Goal: Information Seeking & Learning: Find specific fact

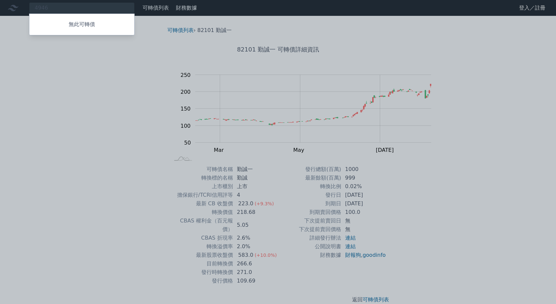
click at [82, 10] on div at bounding box center [278, 152] width 556 height 304
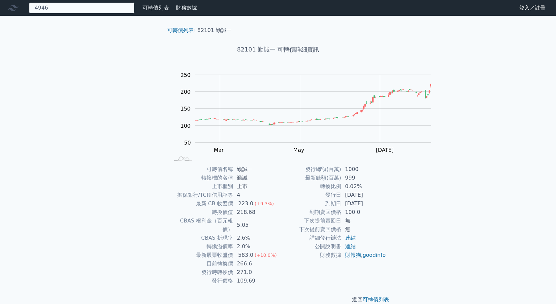
click at [82, 10] on div "4946 無此可轉債" at bounding box center [82, 7] width 106 height 11
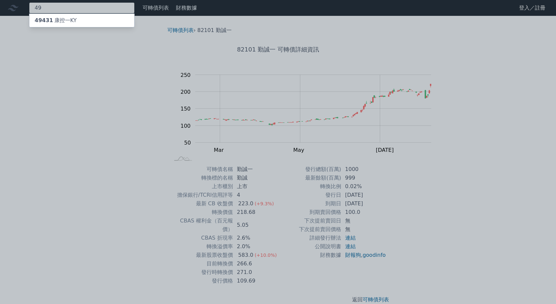
type input "4"
type input "7"
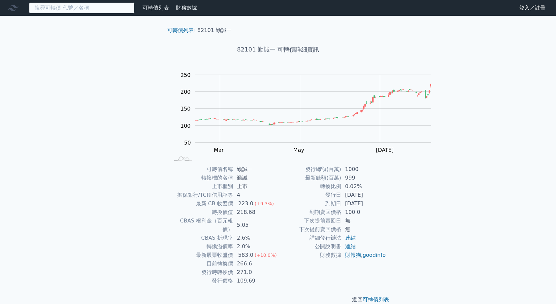
type input "7"
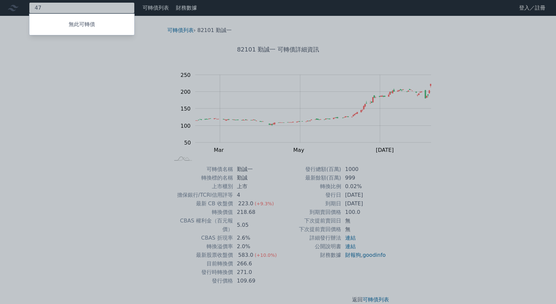
type input "4"
type input "8074"
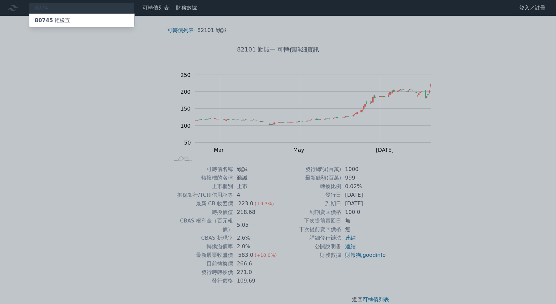
click at [70, 24] on div "80745 鉅橡五" at bounding box center [53, 20] width 36 height 8
